Goal: Task Accomplishment & Management: Use online tool/utility

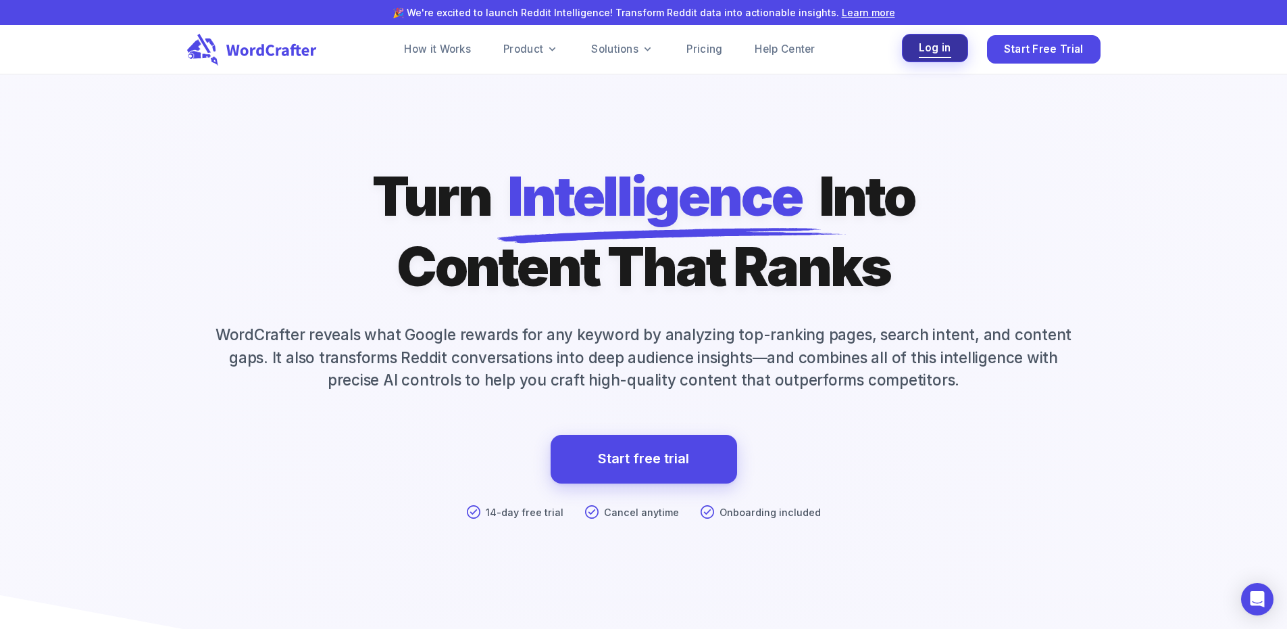
click at [940, 49] on span "Log in" at bounding box center [935, 48] width 32 height 18
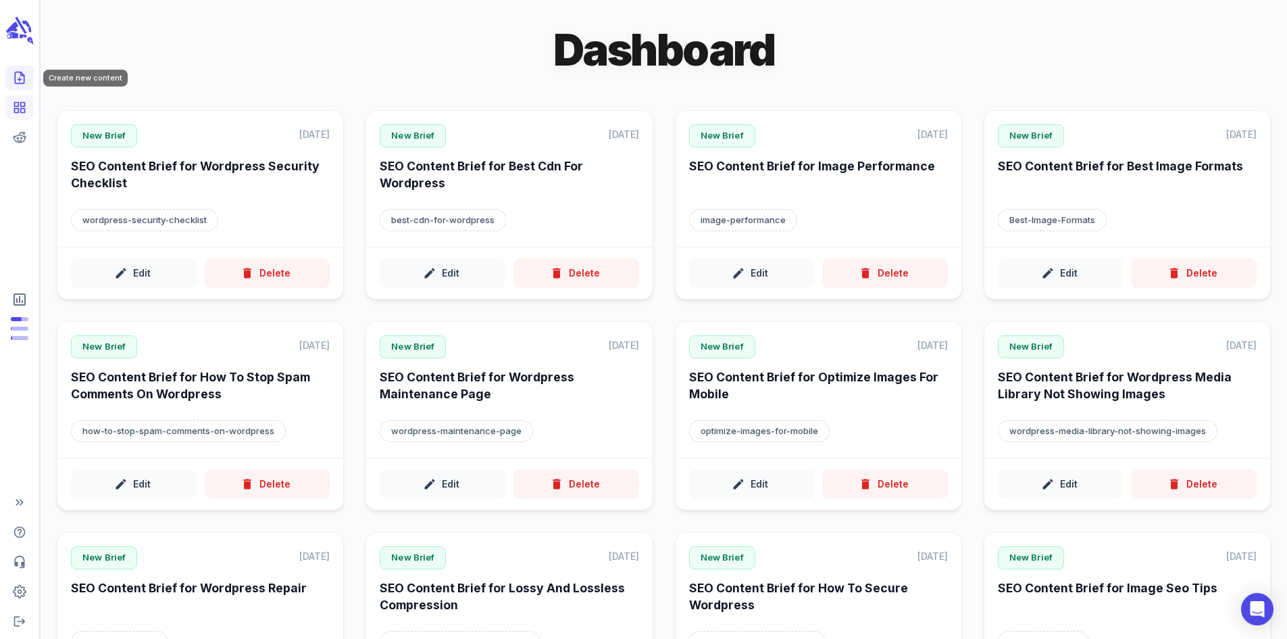
click at [18, 67] on link "Create new content" at bounding box center [19, 78] width 28 height 24
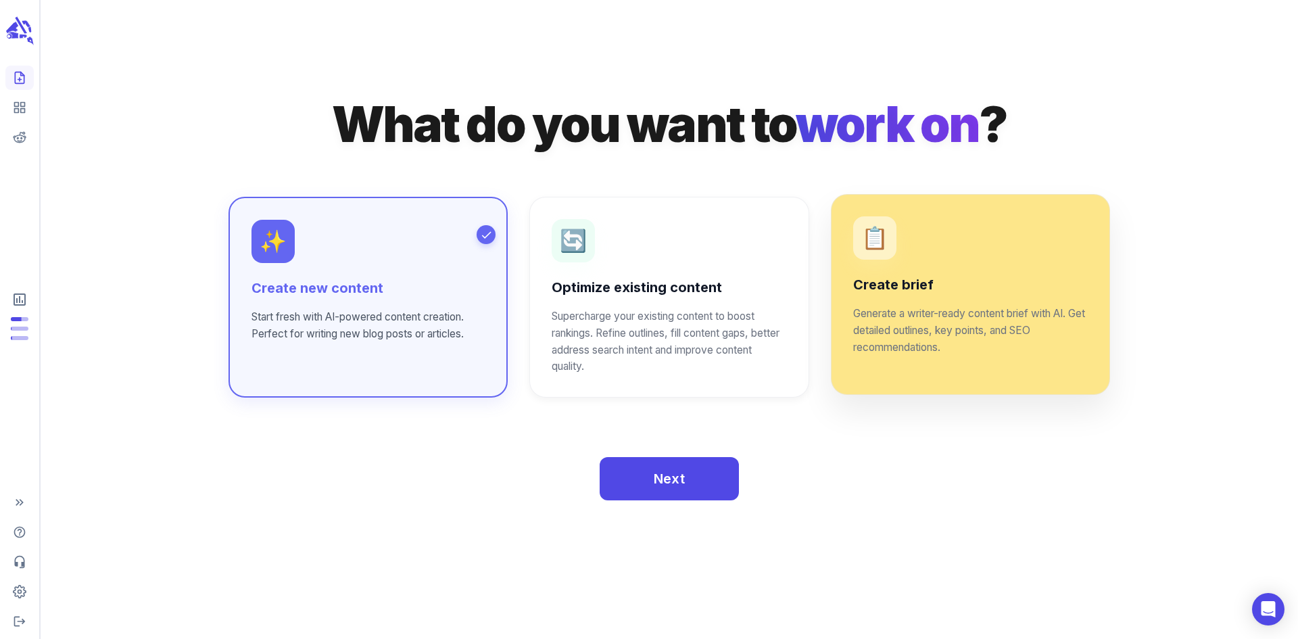
click at [890, 316] on p "Generate a writer-ready content brief with AI. Get detailed outlines, key point…" at bounding box center [970, 330] width 235 height 51
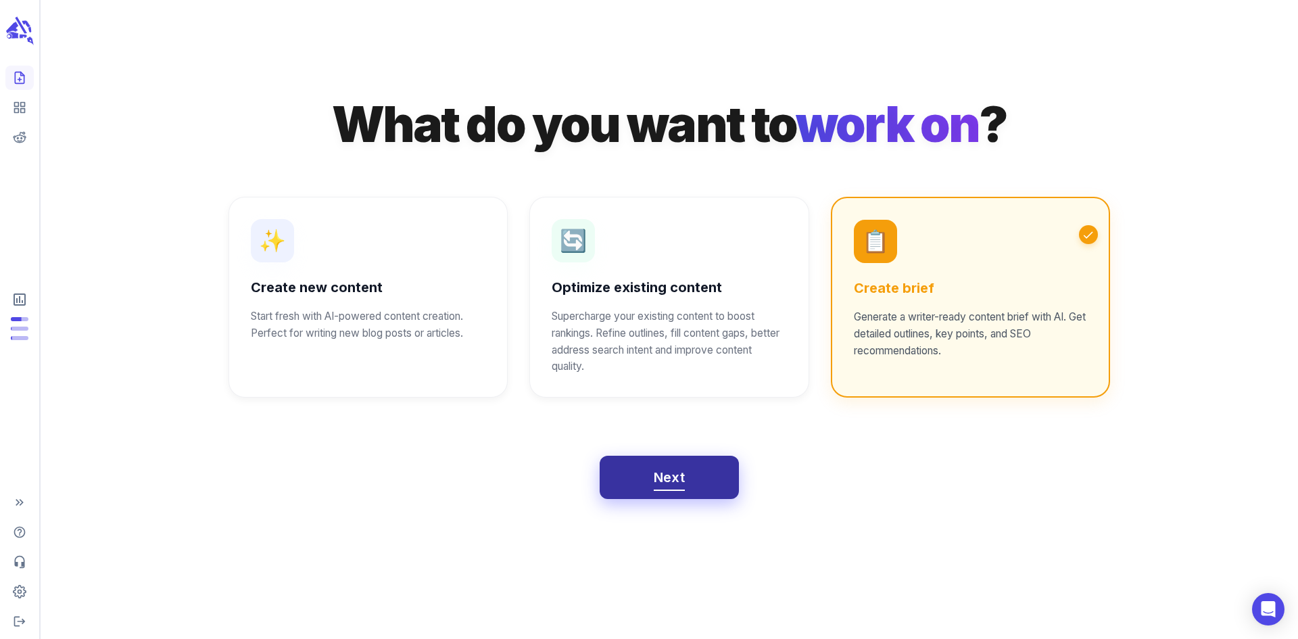
click at [669, 485] on span "Next" at bounding box center [670, 478] width 32 height 24
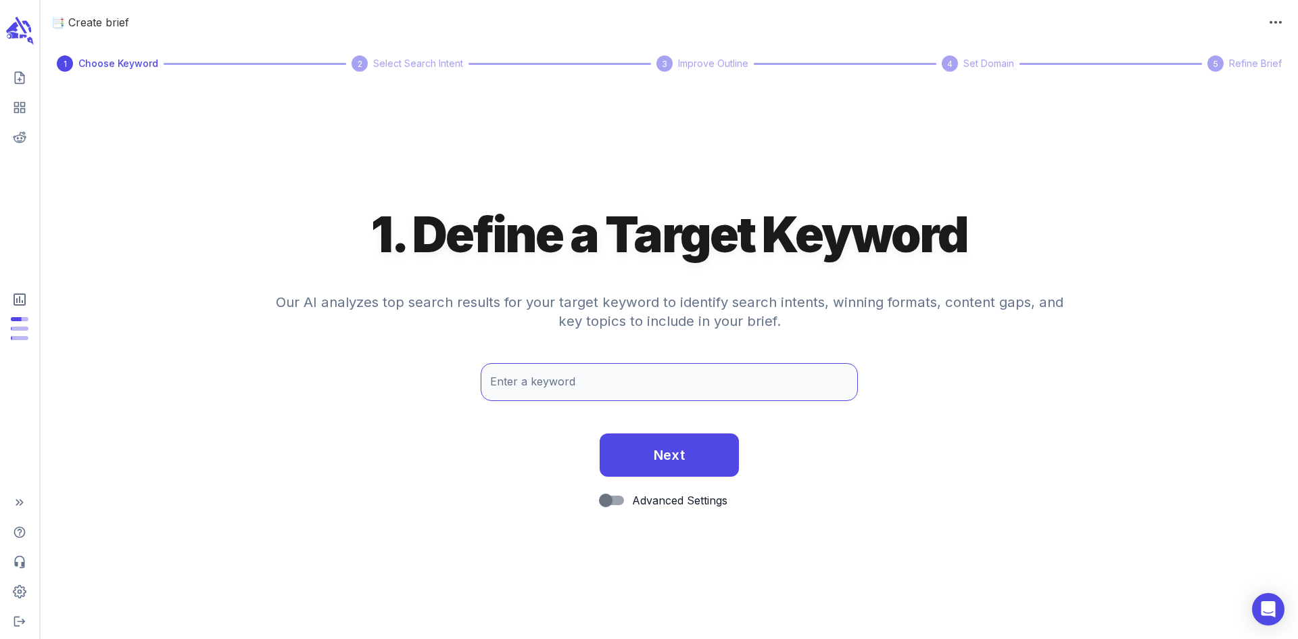
click at [631, 382] on input "Enter a keyword" at bounding box center [668, 382] width 377 height 38
paste input "malware wordpress"
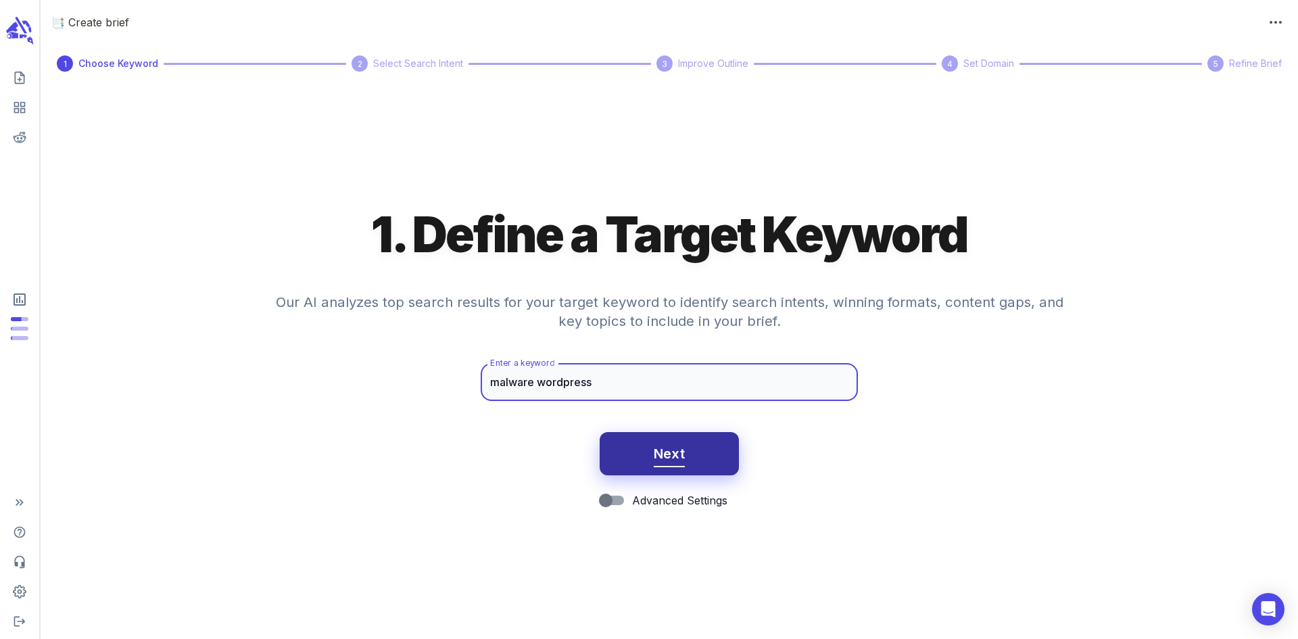
type input "malware wordpress"
click at [668, 462] on span "Next" at bounding box center [670, 454] width 32 height 24
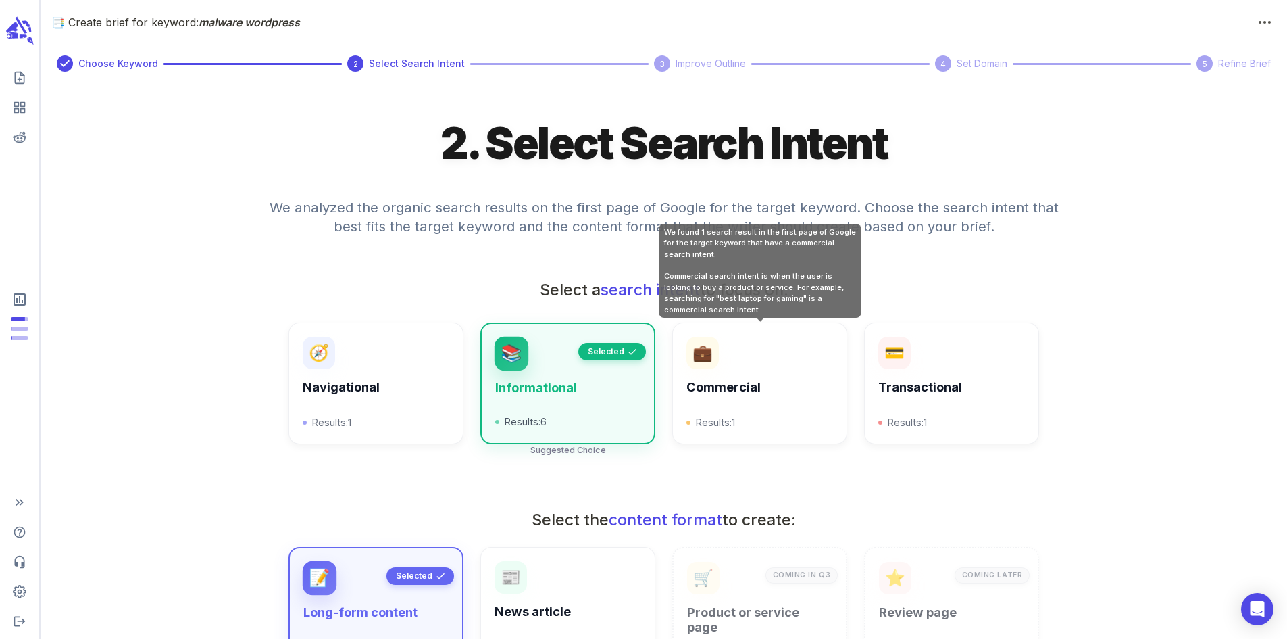
click at [765, 395] on h6 "Commercial" at bounding box center [760, 387] width 146 height 15
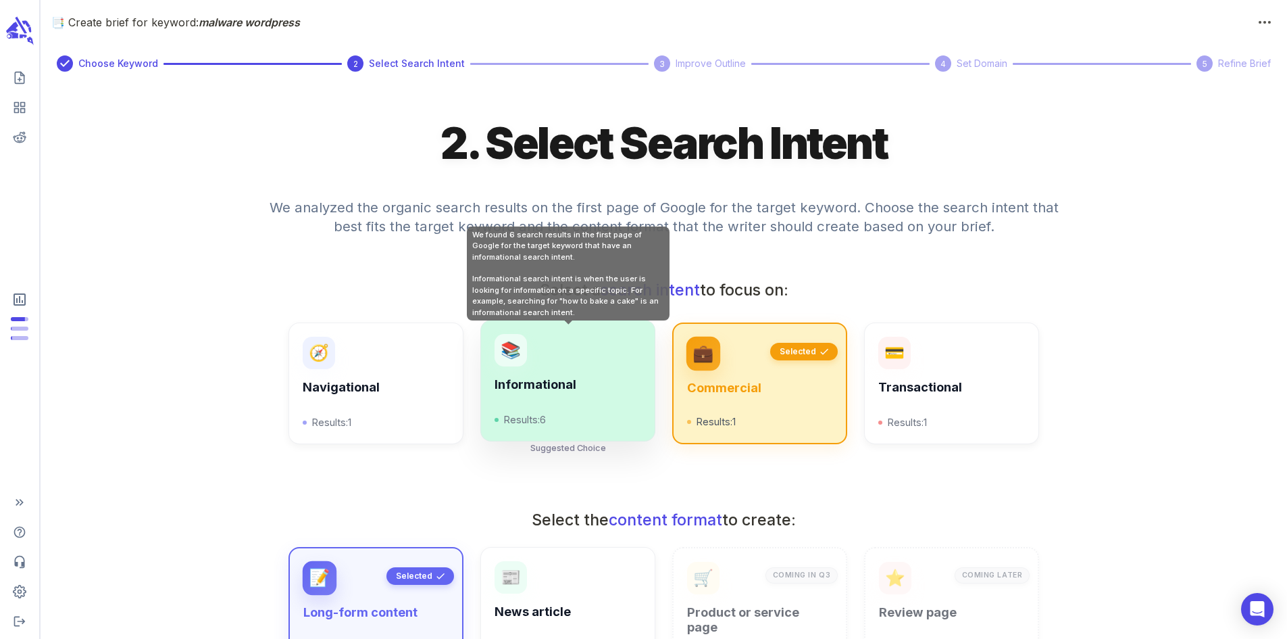
click at [562, 401] on div "Informational Results: 6" at bounding box center [568, 402] width 146 height 50
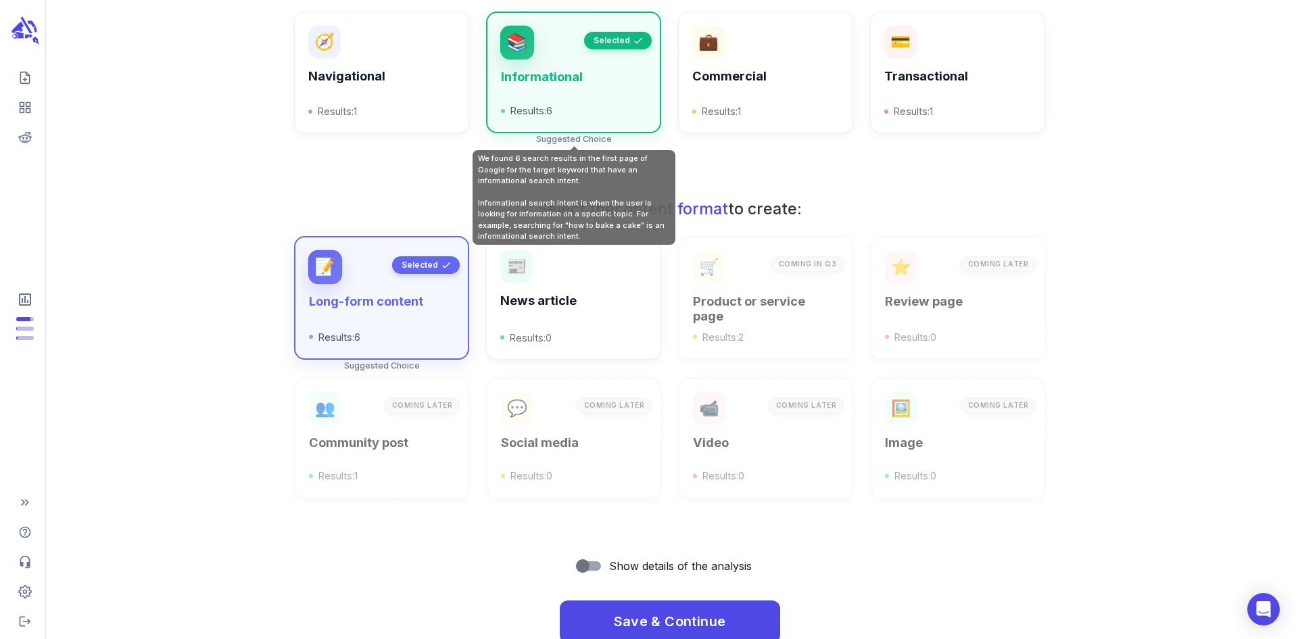
scroll to position [353, 0]
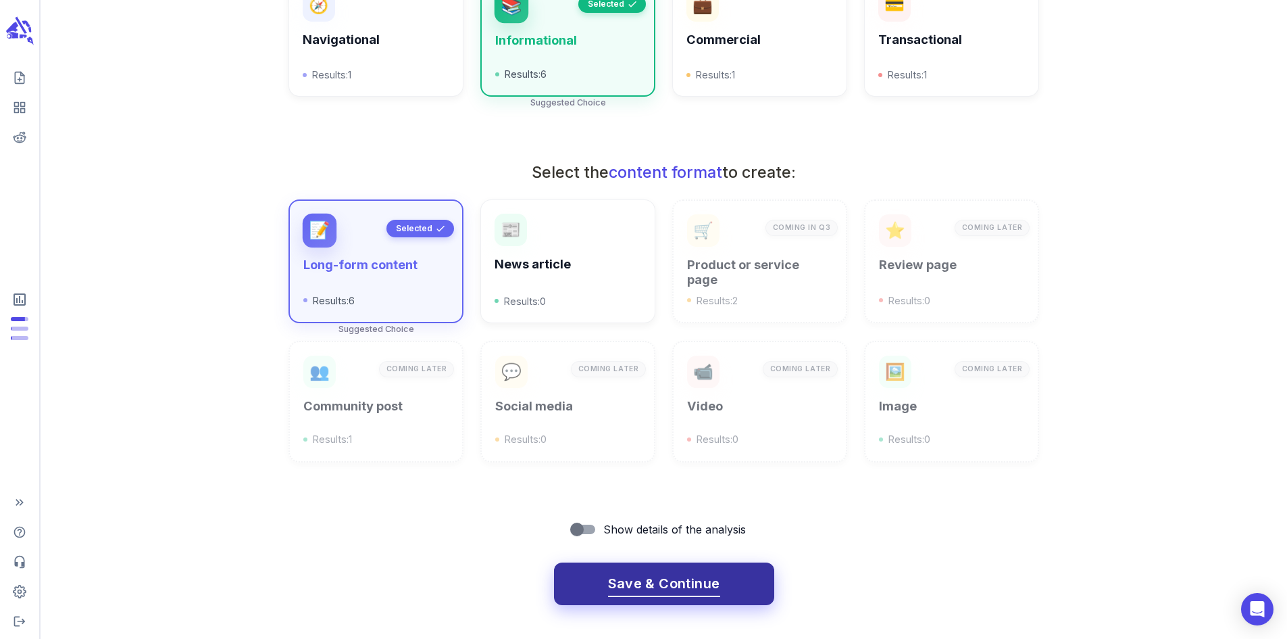
click at [714, 581] on span "Save & Continue" at bounding box center [664, 584] width 112 height 24
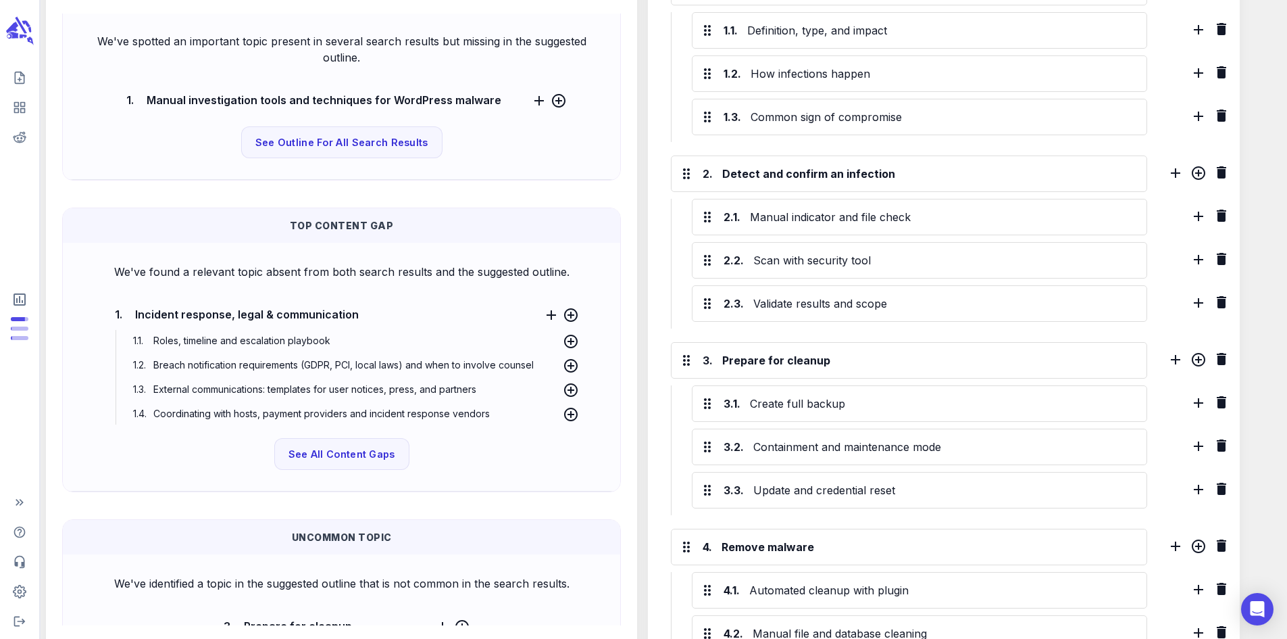
scroll to position [432, 0]
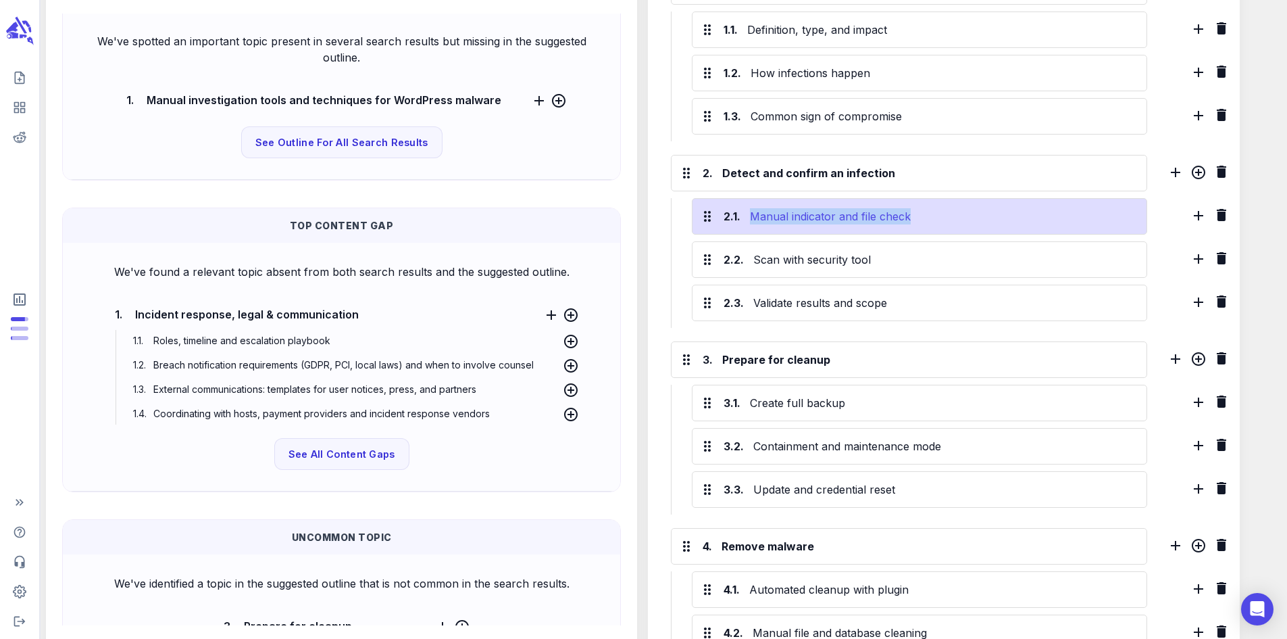
drag, startPoint x: 765, startPoint y: 223, endPoint x: 931, endPoint y: 222, distance: 166.3
click at [931, 222] on div "Manual indicator and file check" at bounding box center [942, 216] width 391 height 22
copy div "Manual indicator and file check"
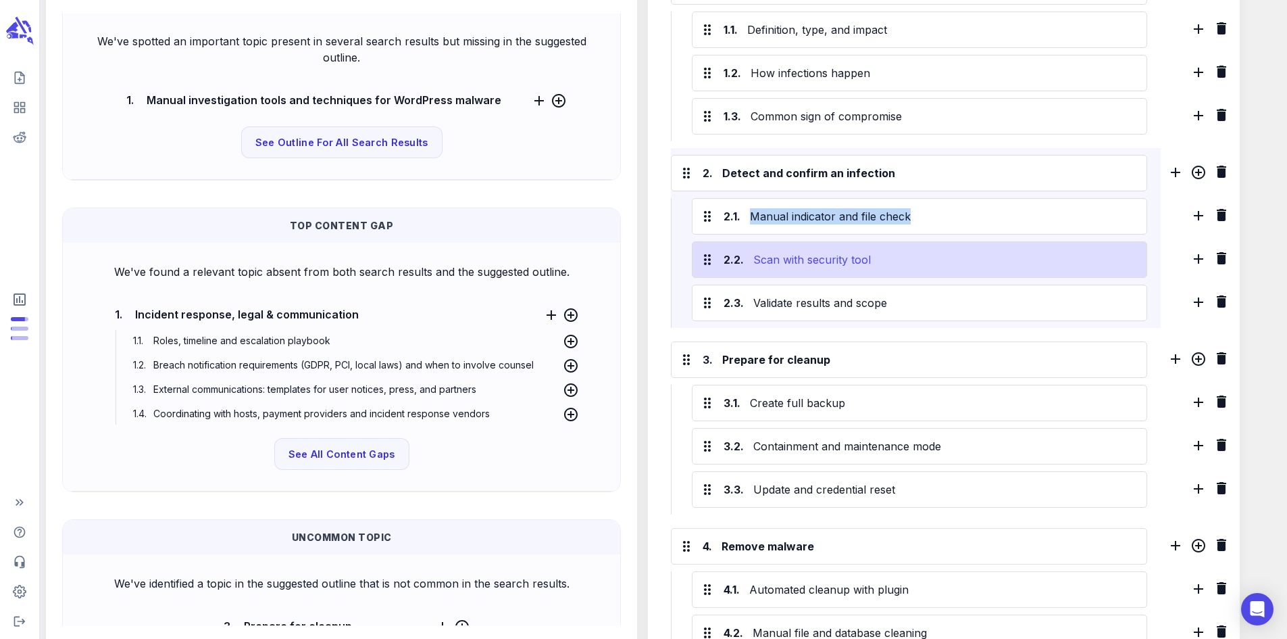
click at [820, 268] on div "Scan with security tool" at bounding box center [945, 260] width 388 height 22
drag, startPoint x: 766, startPoint y: 268, endPoint x: 885, endPoint y: 270, distance: 119.6
click at [885, 270] on div "Scan with security tool" at bounding box center [945, 260] width 388 height 22
copy div "Scan with security tool"
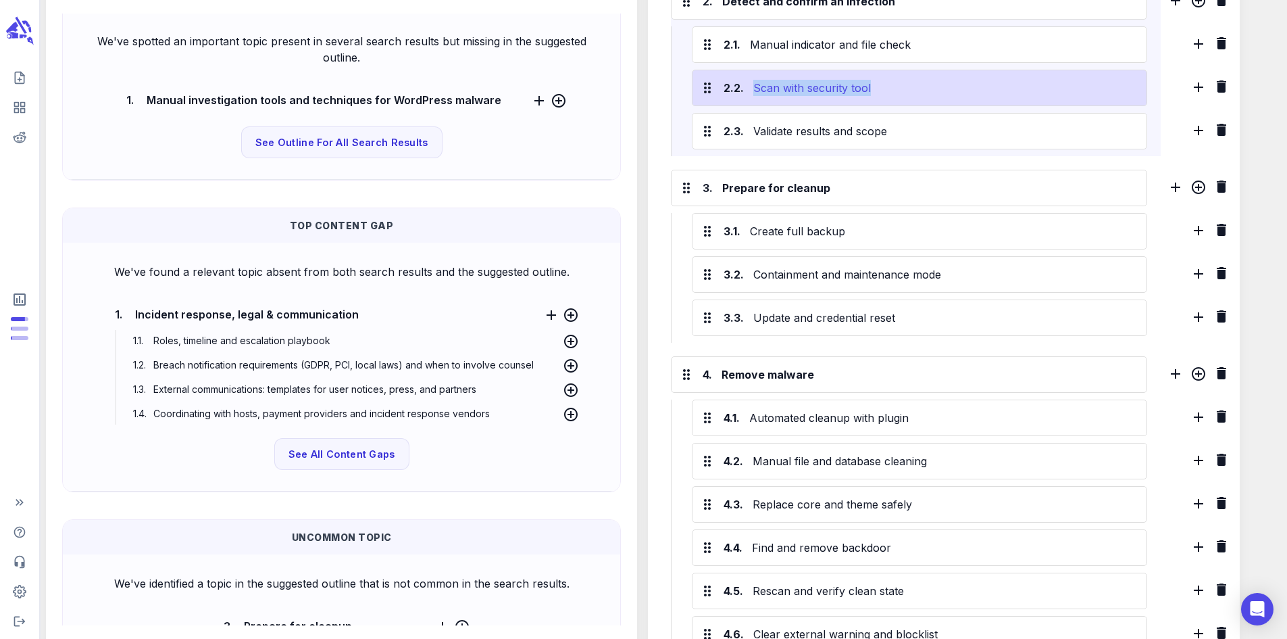
scroll to position [604, 0]
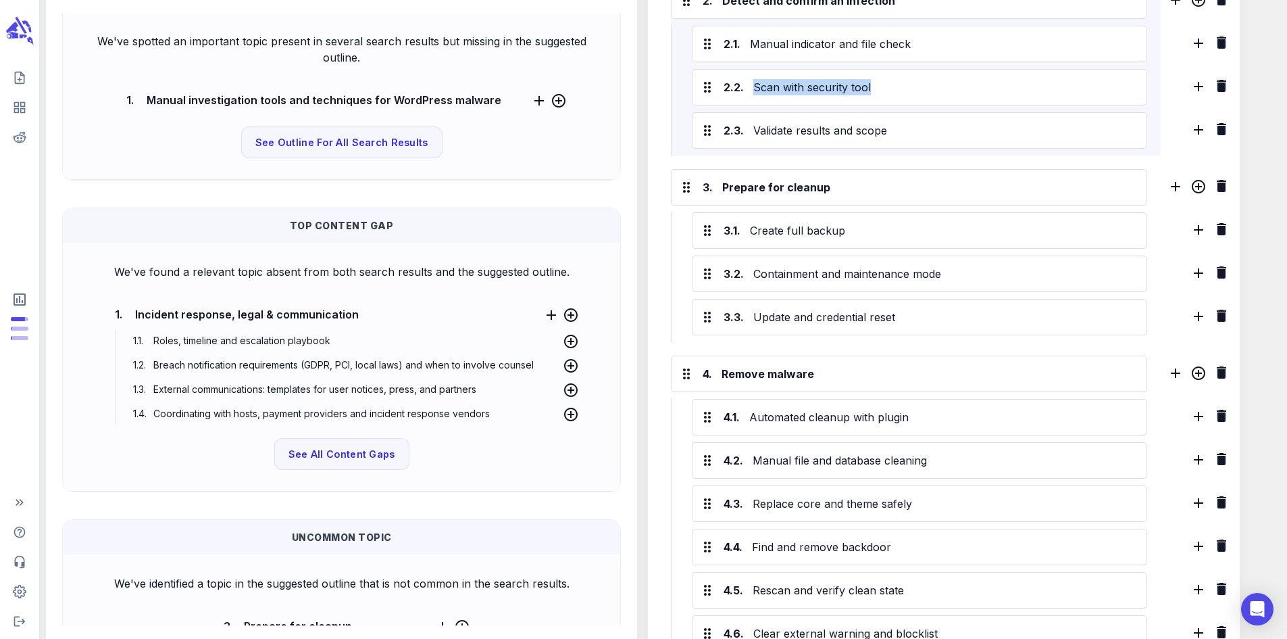
click at [677, 173] on div "1. Understand WordPress malware 1.1. Definition, type, and impact 1.2. How infe…" at bounding box center [915, 357] width 503 height 1176
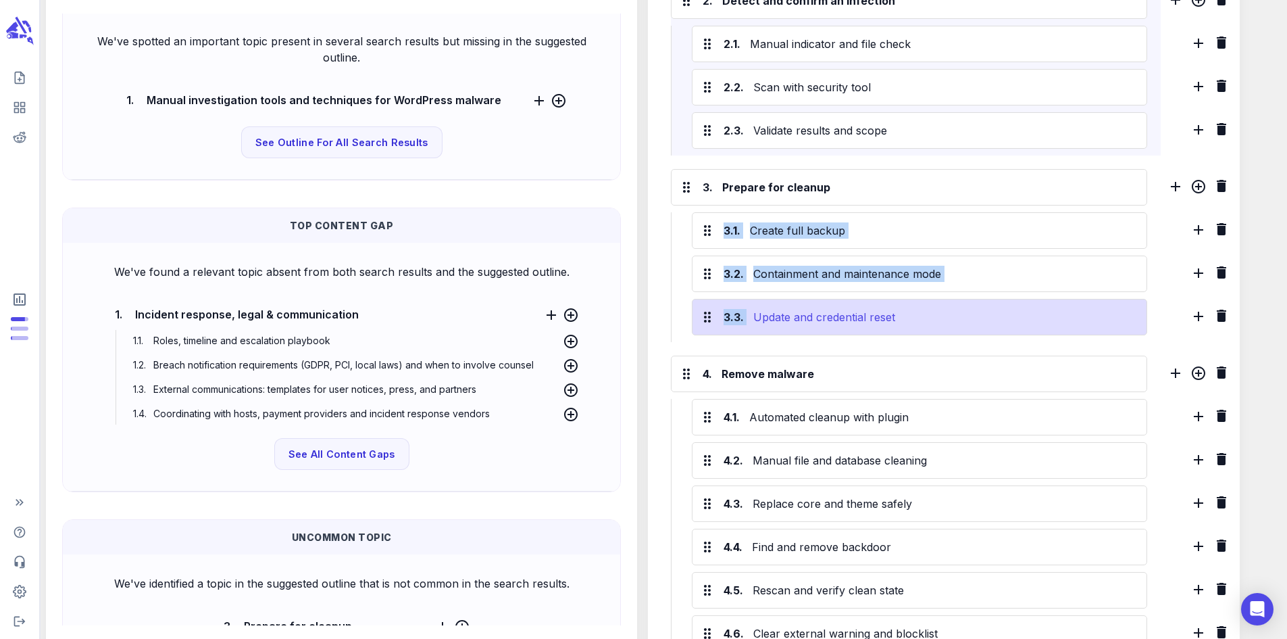
drag, startPoint x: 688, startPoint y: 225, endPoint x: 906, endPoint y: 326, distance: 240.4
click at [906, 326] on div "3.1. Create full backup 3.2. Containment and maintenance mode 3.3. Update and c…" at bounding box center [909, 277] width 476 height 130
copy div "3.1. Create full backup 3.2. Containment and maintenance mode 3.3."
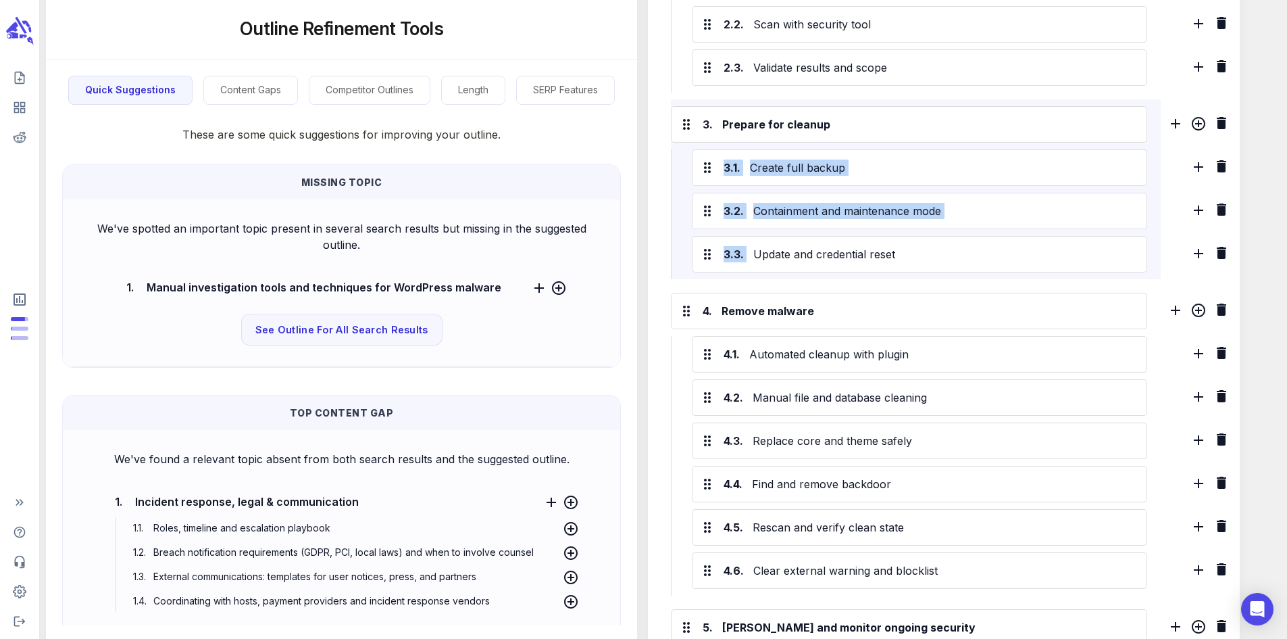
scroll to position [12, 0]
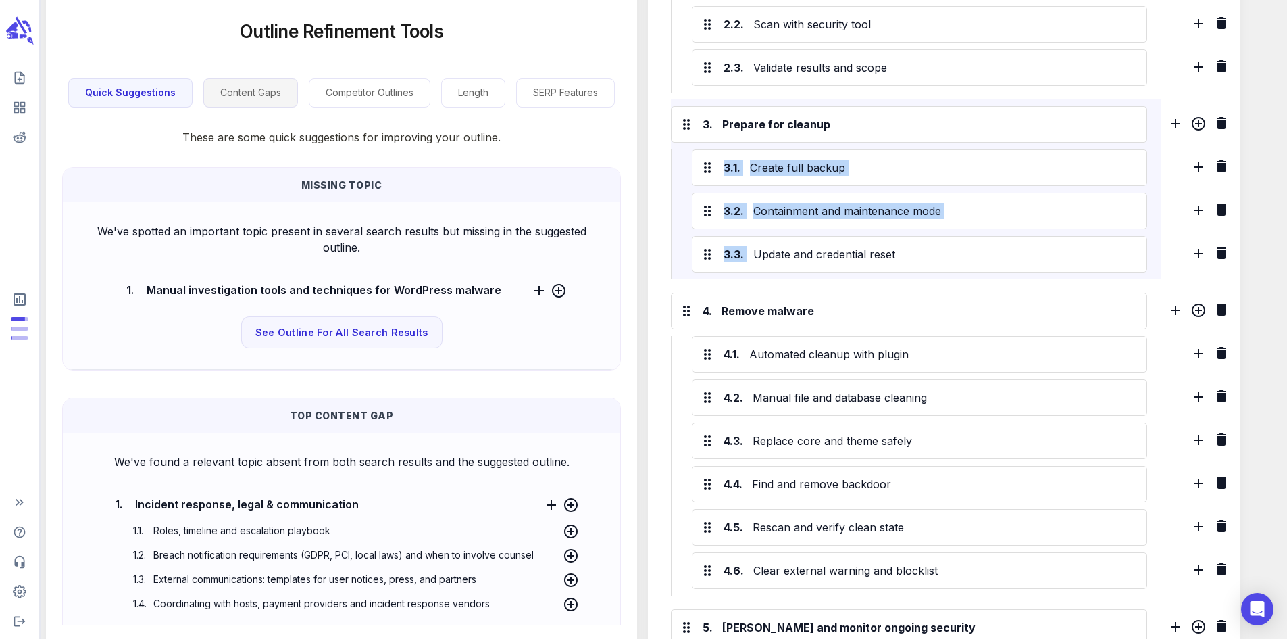
click at [254, 87] on button "Content Gaps" at bounding box center [250, 92] width 95 height 29
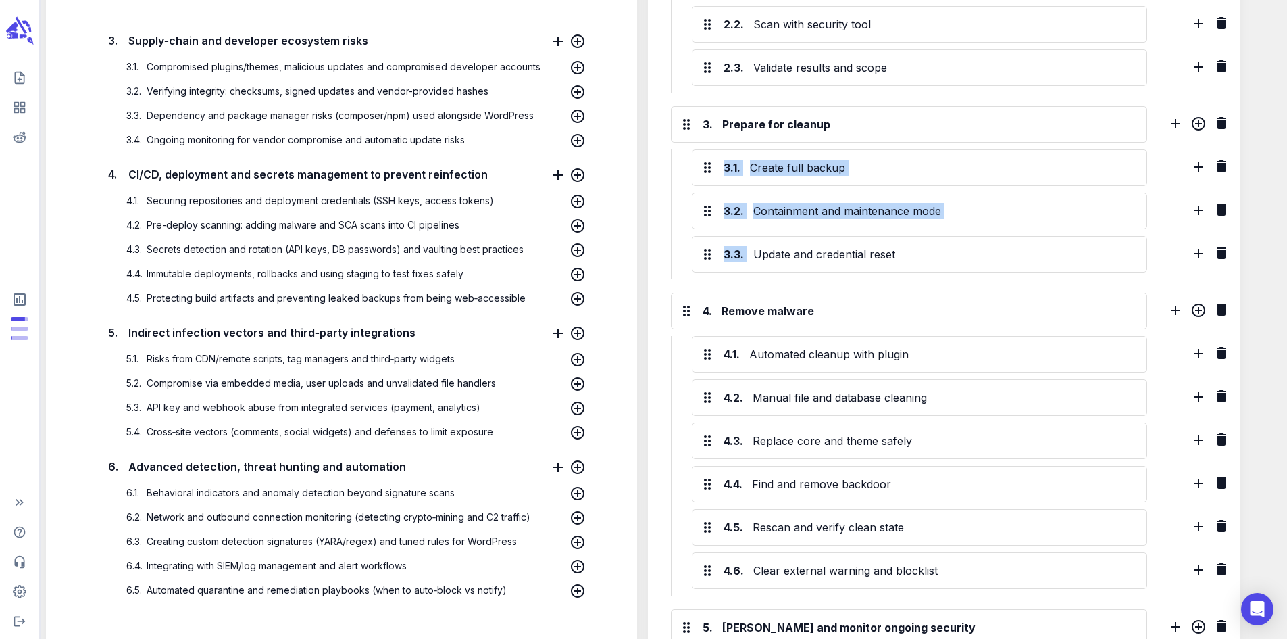
scroll to position [0, 0]
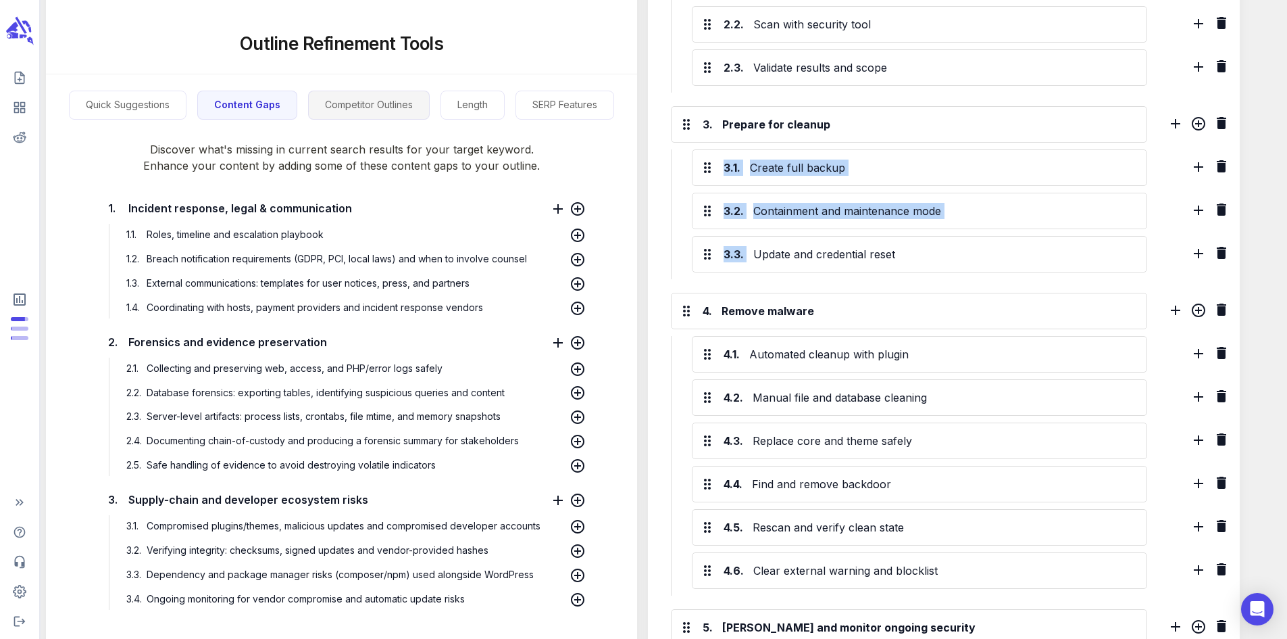
click at [370, 106] on button "Competitor Outlines" at bounding box center [369, 105] width 122 height 29
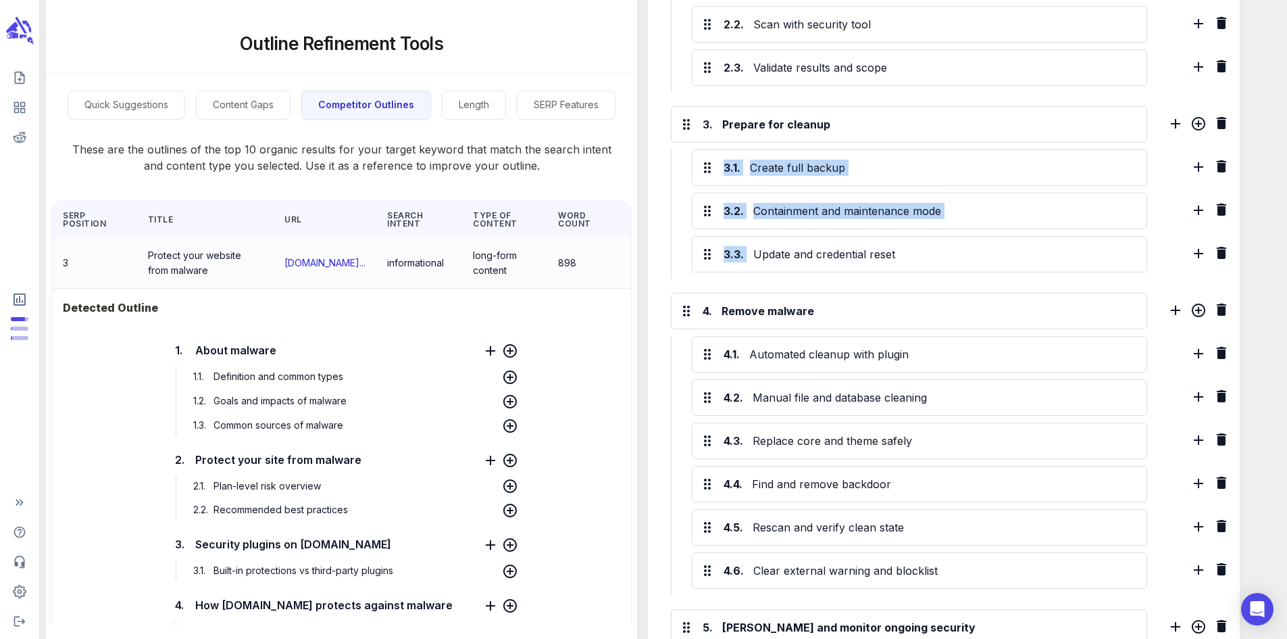
click at [370, 106] on button "Competitor Outlines" at bounding box center [366, 105] width 130 height 29
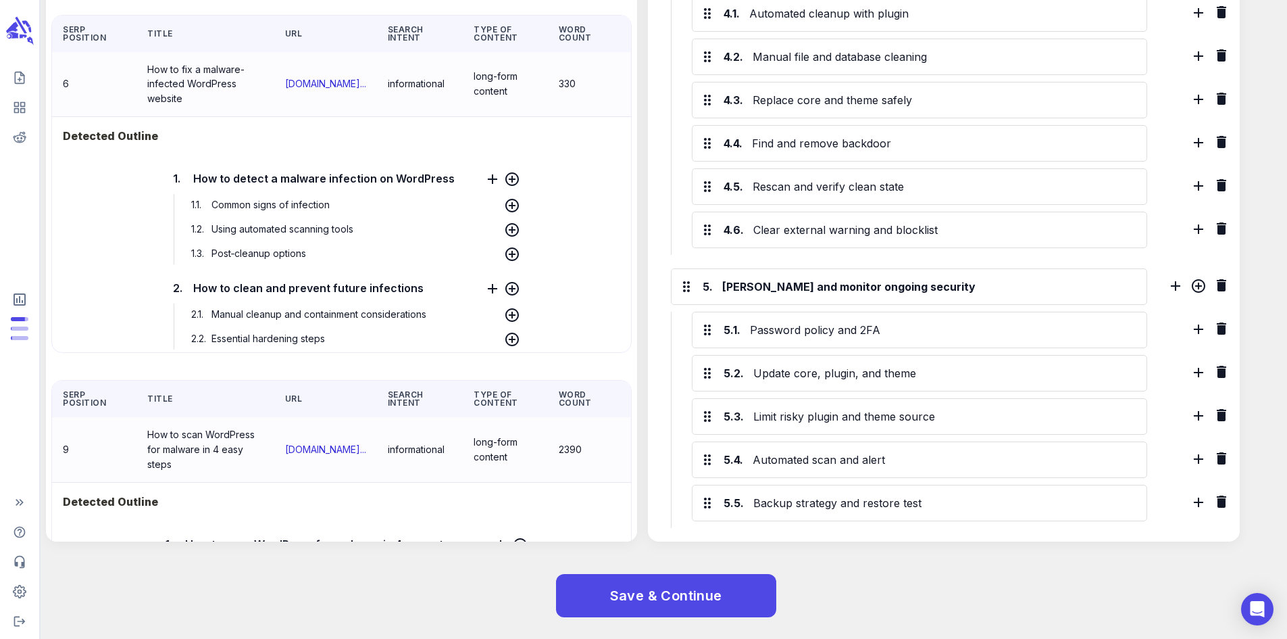
scroll to position [2739, 0]
